Goal: Task Accomplishment & Management: Manage account settings

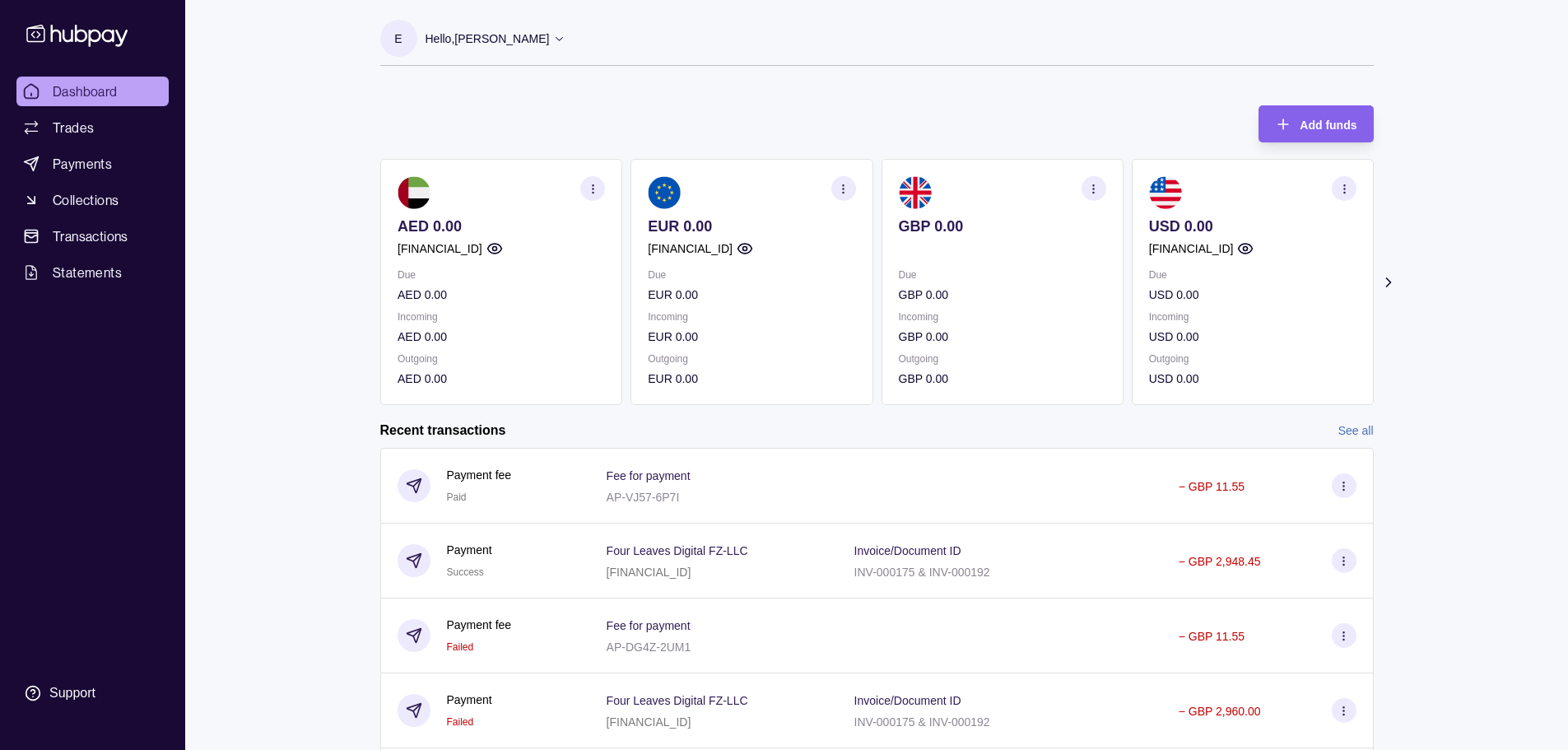
click at [494, 38] on p "Hello, [PERSON_NAME]" at bounding box center [487, 38] width 124 height 18
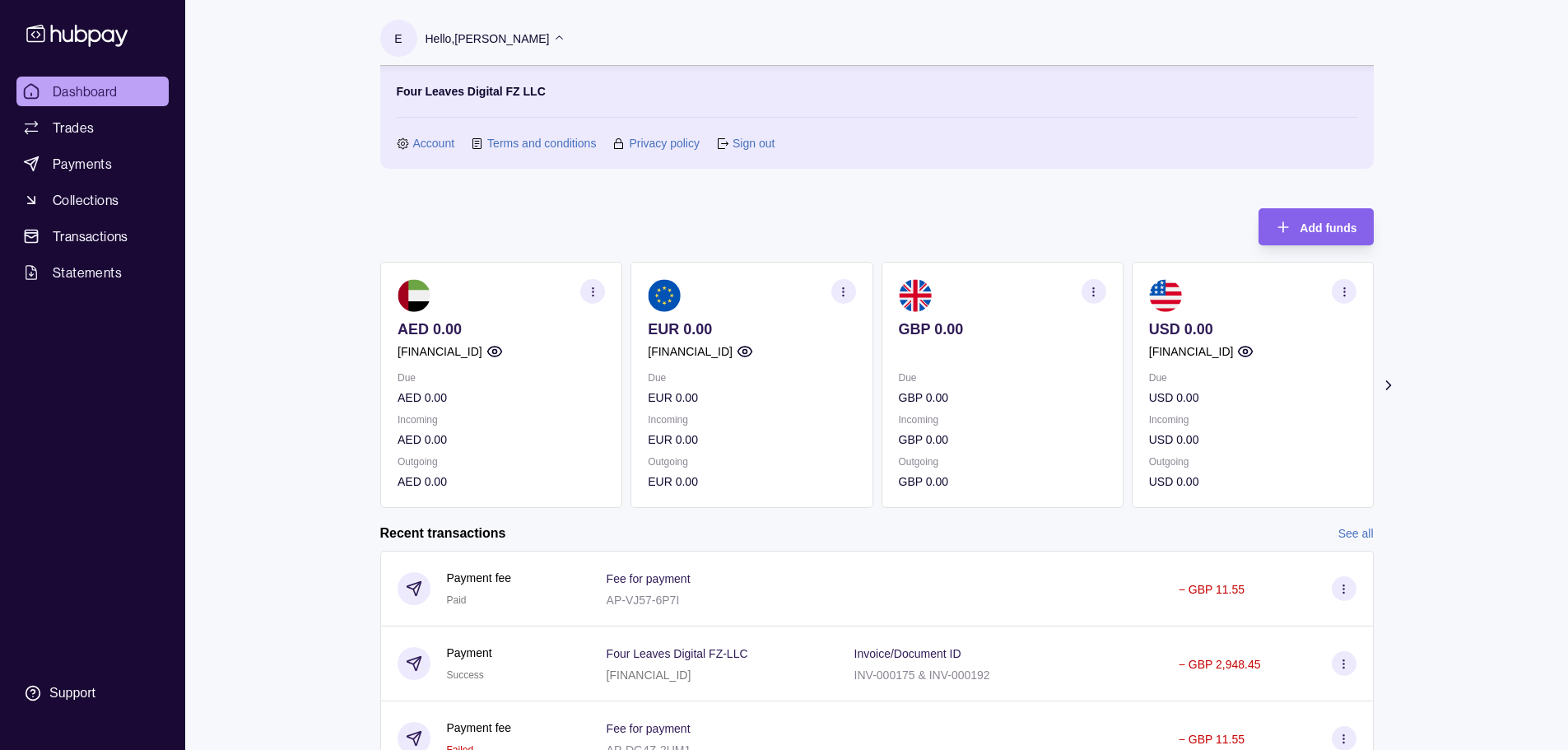
click at [430, 139] on link "Account" at bounding box center [434, 143] width 42 height 18
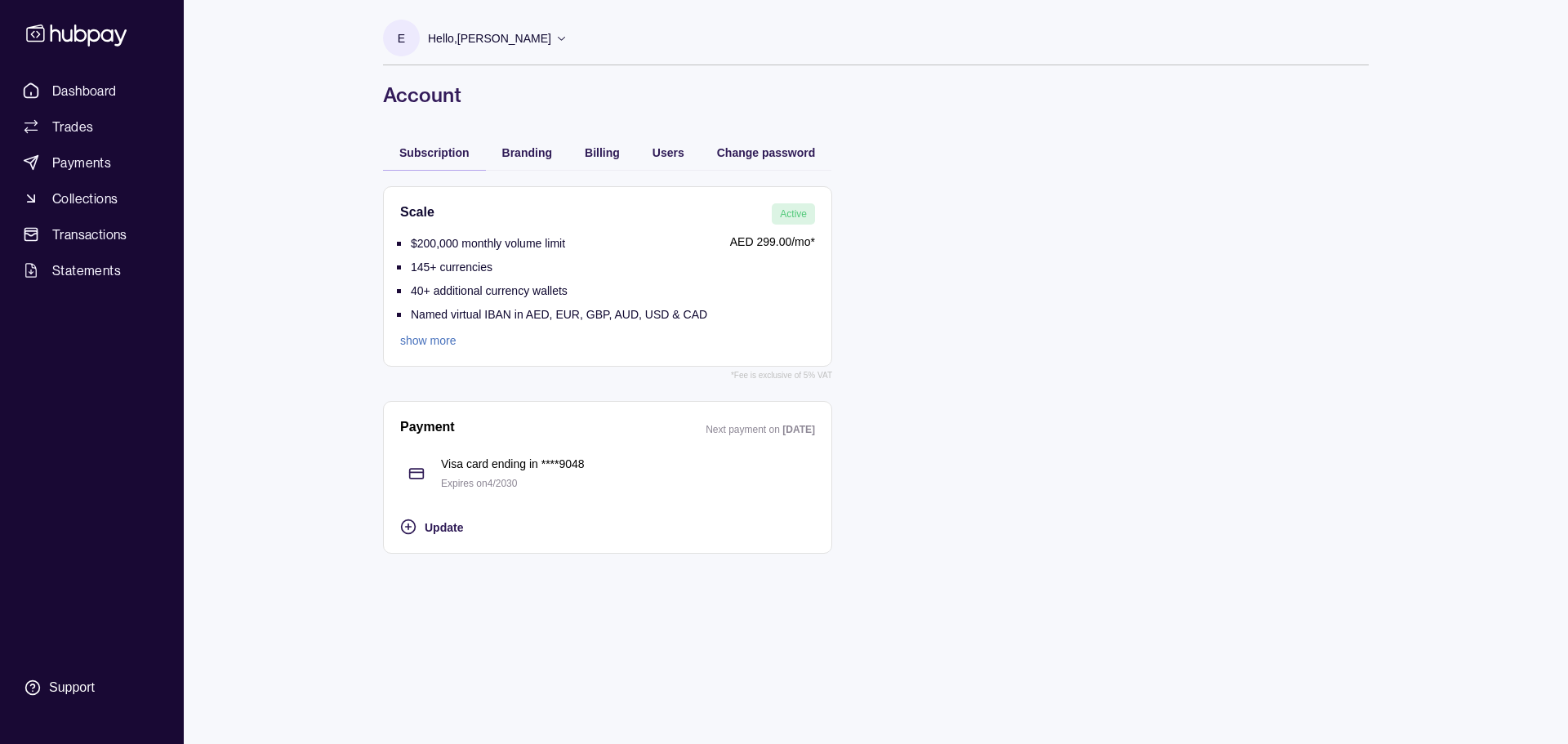
click at [488, 475] on p "Expires on 4 / 2030" at bounding box center [627, 483] width 373 height 18
click at [443, 524] on span "Update" at bounding box center [443, 527] width 38 height 13
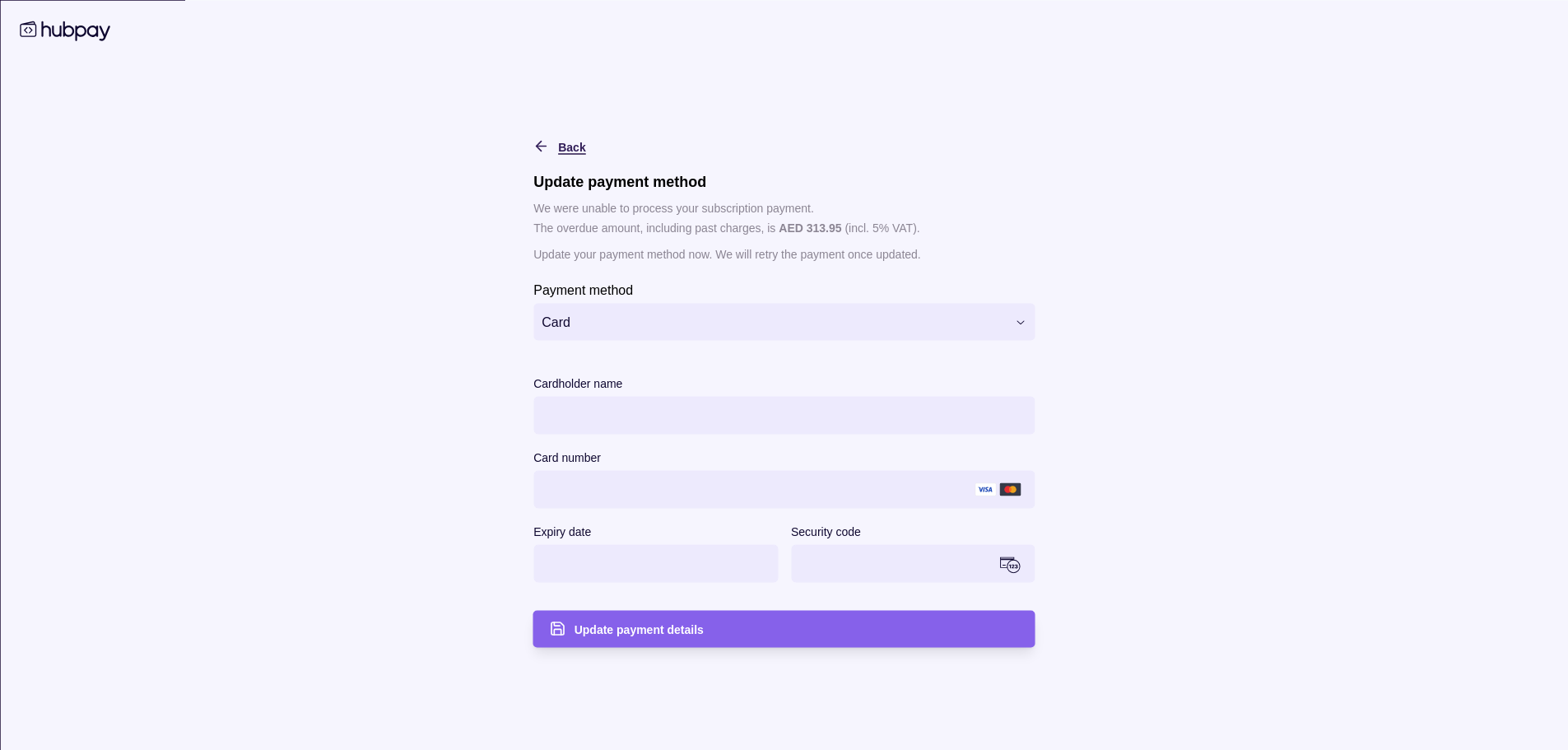
click at [545, 146] on icon "button" at bounding box center [542, 146] width 17 height 17
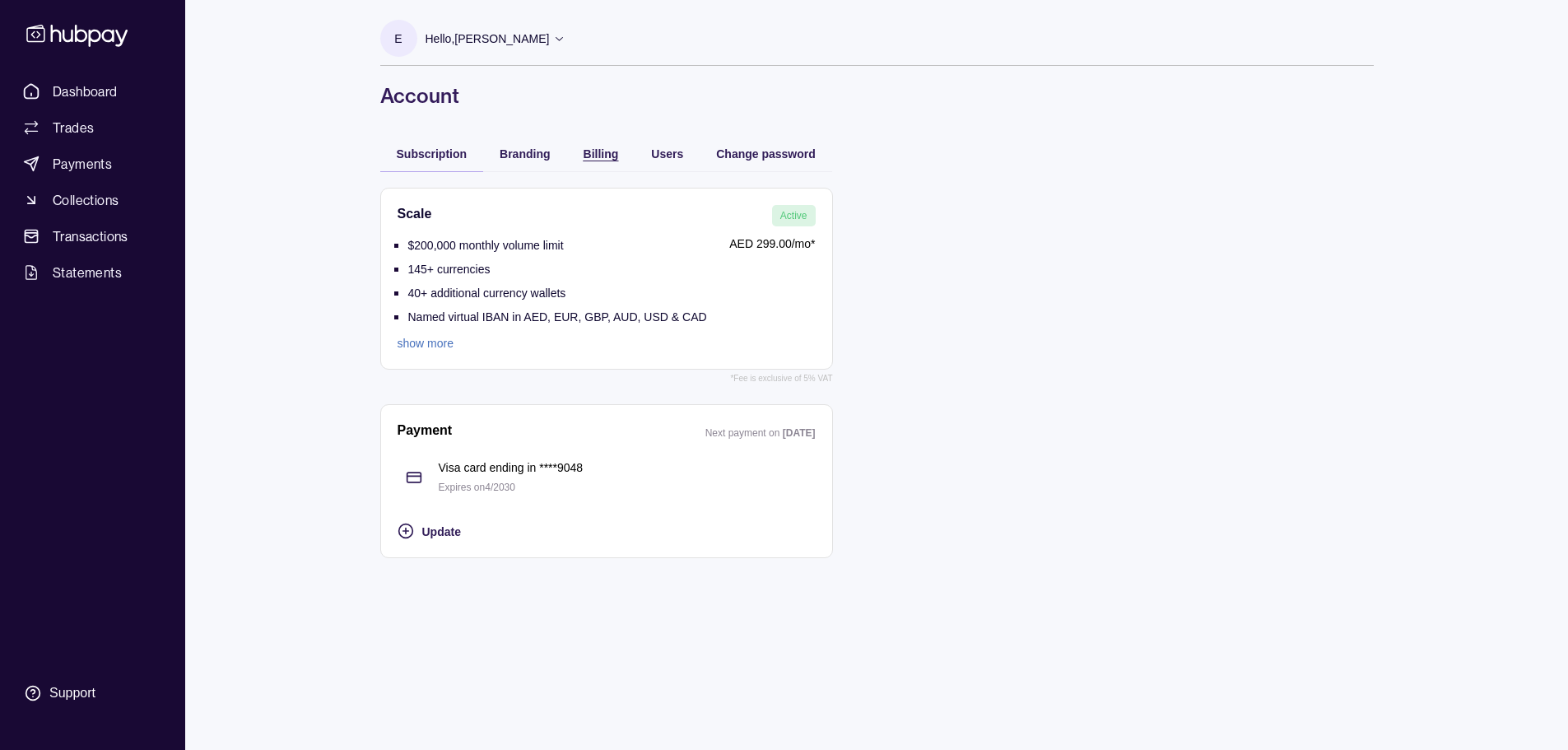
click at [600, 145] on div "Billing" at bounding box center [602, 152] width 36 height 20
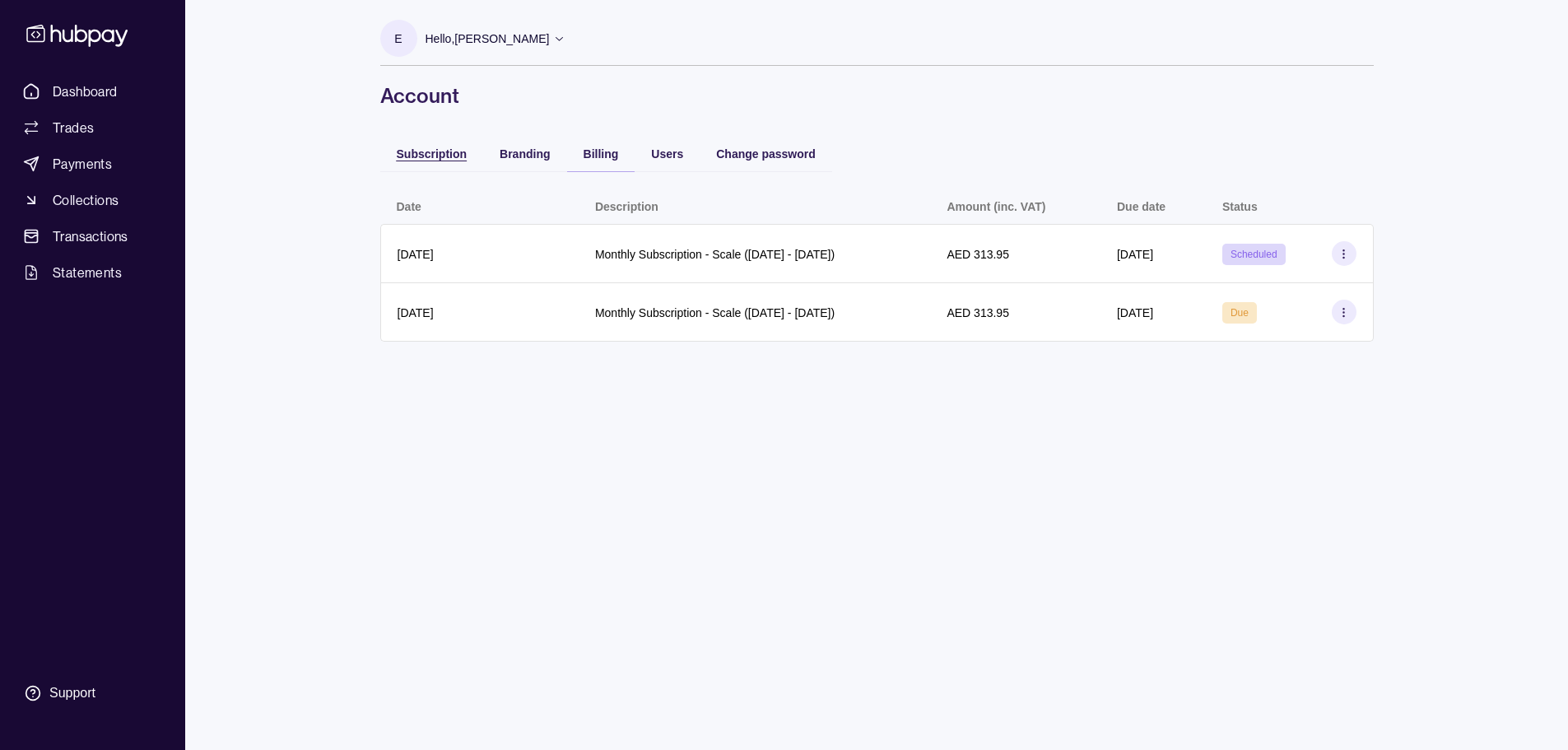
click at [441, 144] on div "Subscription" at bounding box center [433, 152] width 71 height 20
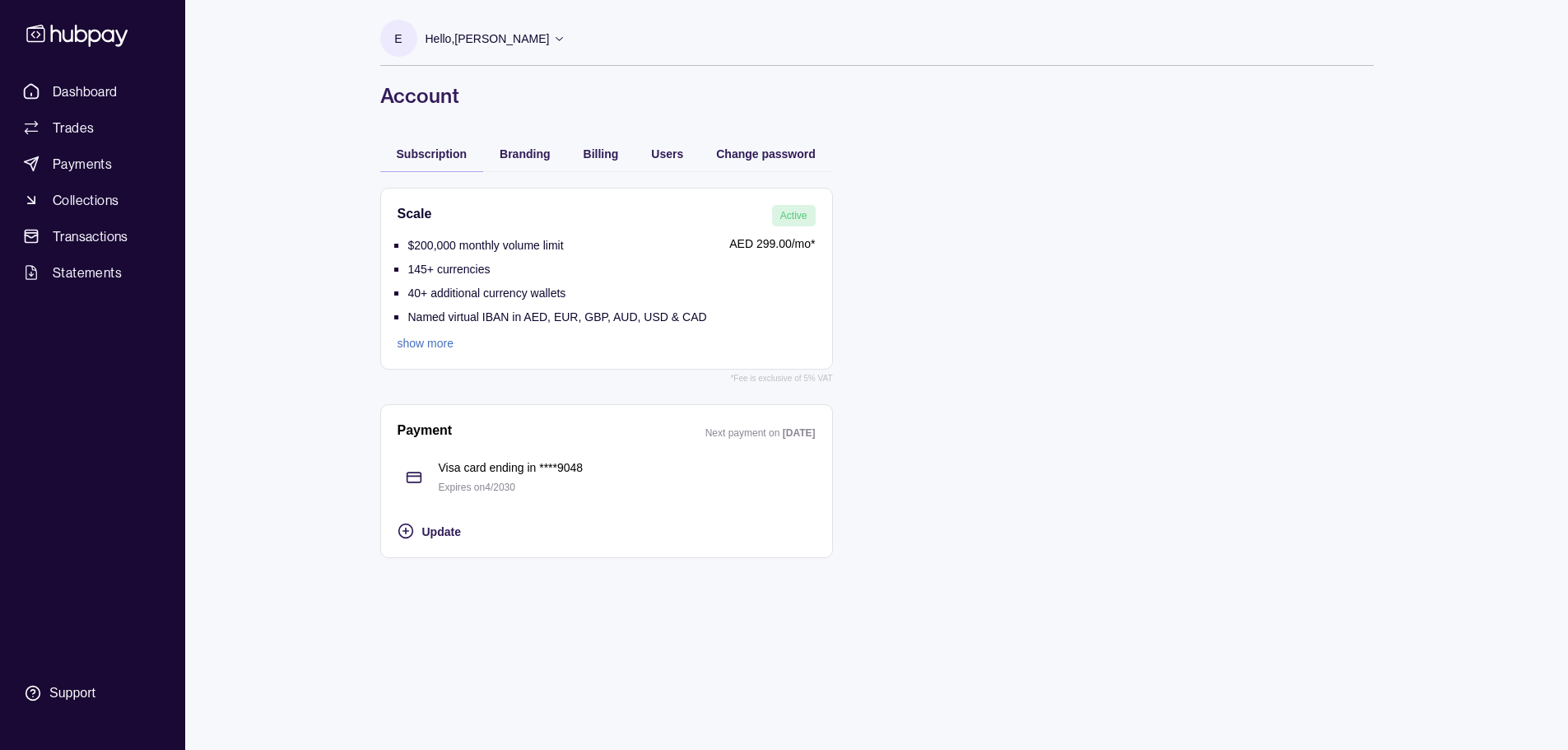
click at [585, 275] on li "145+ currencies" at bounding box center [558, 271] width 299 height 24
click at [577, 150] on div "Billing" at bounding box center [589, 152] width 60 height 20
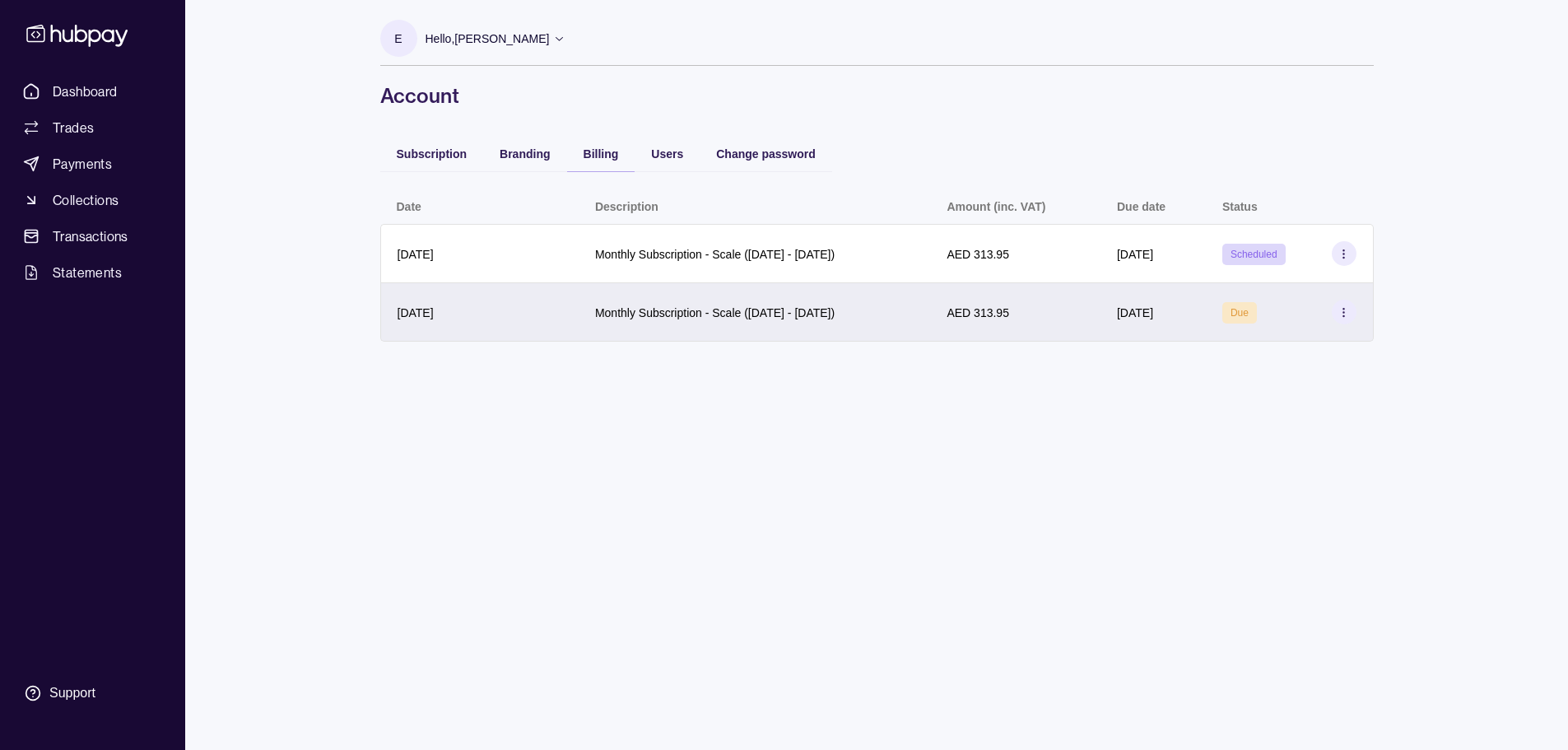
click at [1352, 311] on section at bounding box center [1344, 312] width 24 height 24
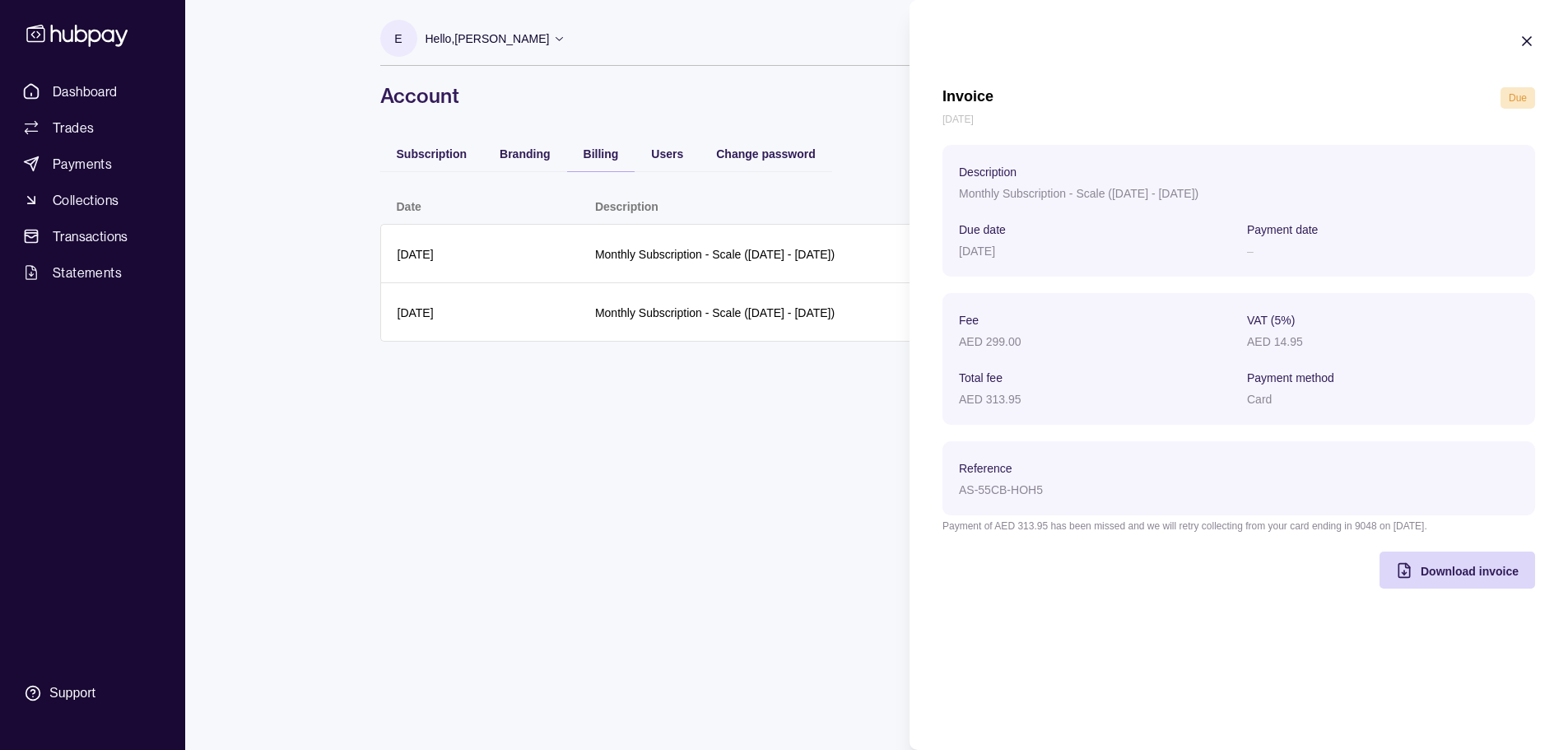
click at [578, 444] on html "Dashboard Trades Payments Collections Transactions Statements Support E Hello, …" at bounding box center [784, 375] width 1568 height 750
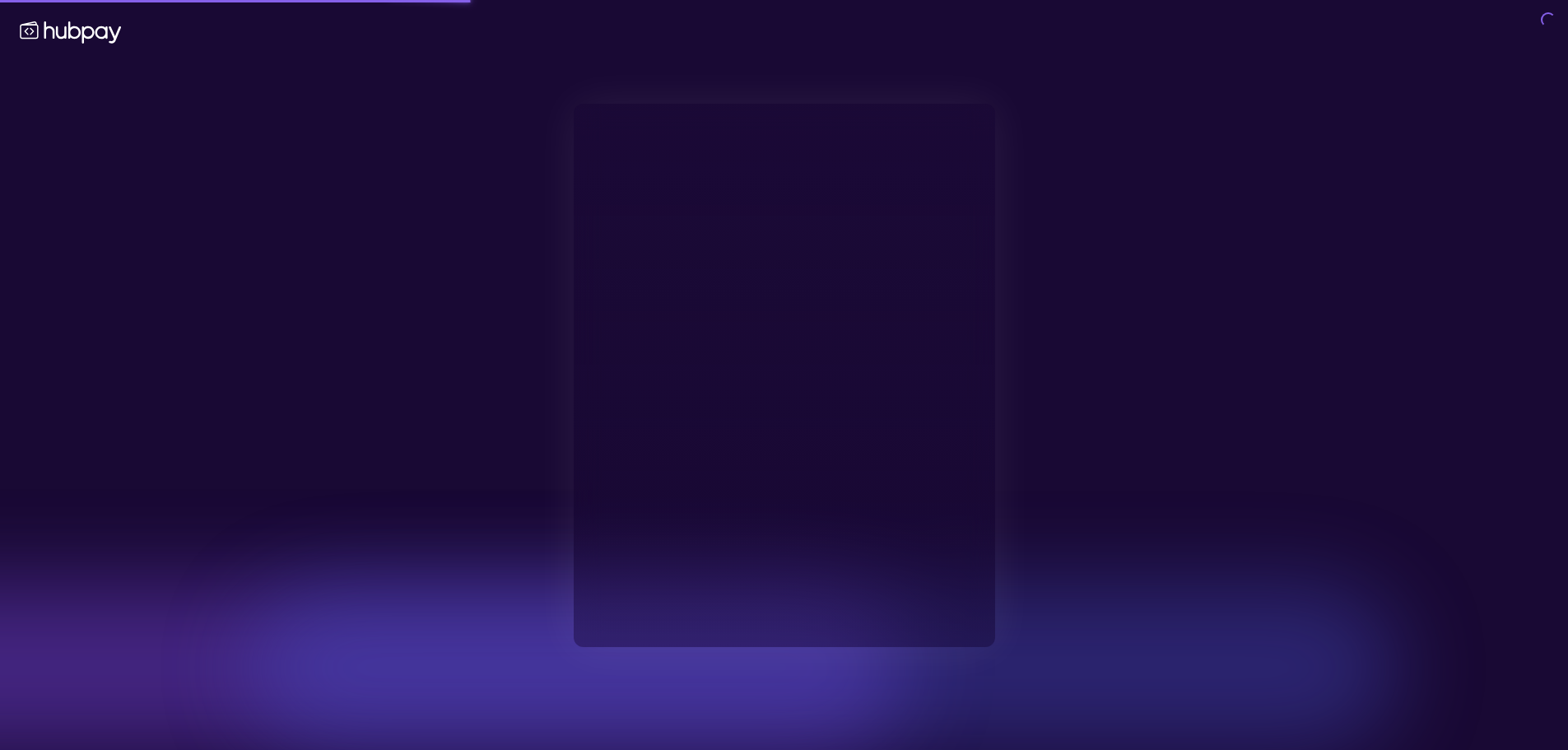
type input "**********"
